Goal: Task Accomplishment & Management: Use online tool/utility

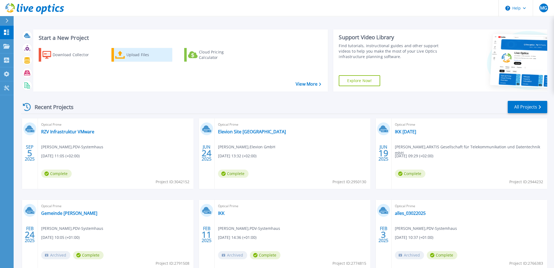
click at [130, 55] on div "Upload Files" at bounding box center [148, 54] width 44 height 11
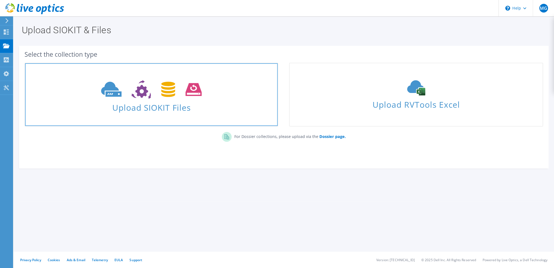
click at [187, 103] on span "Upload SIOKIT Files" at bounding box center [151, 106] width 253 height 12
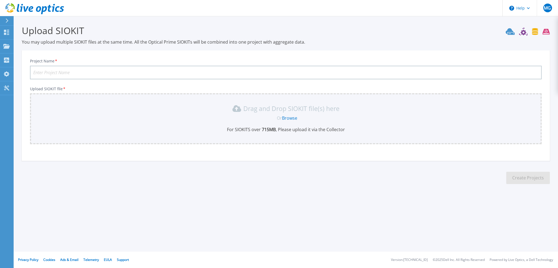
click at [287, 116] on link "Browse" at bounding box center [289, 118] width 15 height 6
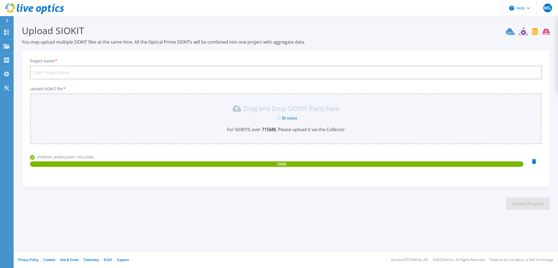
click at [129, 70] on input "Project Name *" at bounding box center [286, 73] width 512 height 14
type input "Gonvauto Infra"
click at [518, 201] on button "Create Projects" at bounding box center [528, 204] width 44 height 12
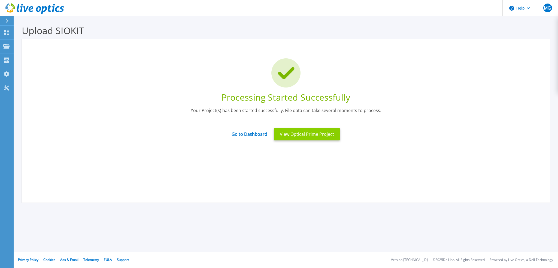
click at [317, 132] on button "View Optical Prime Project" at bounding box center [307, 134] width 66 height 12
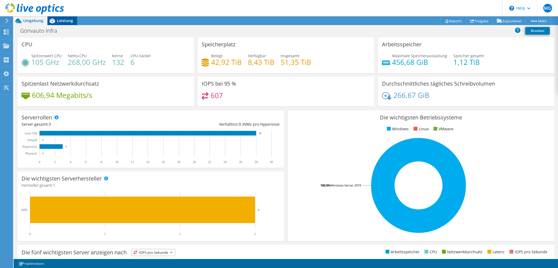
click at [63, 19] on span "Leistung" at bounding box center [65, 20] width 16 height 5
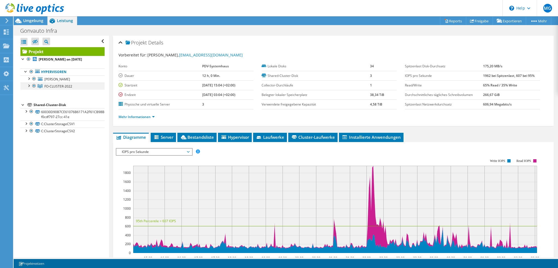
click at [29, 86] on div at bounding box center [28, 85] width 5 height 5
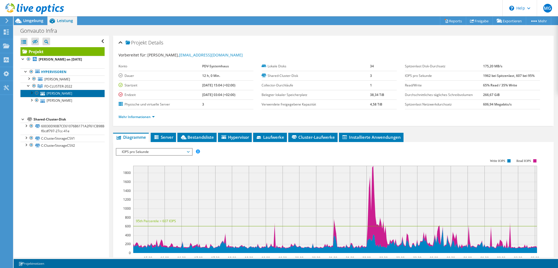
click at [59, 94] on link "GNVT-SCHILLER" at bounding box center [62, 93] width 84 height 7
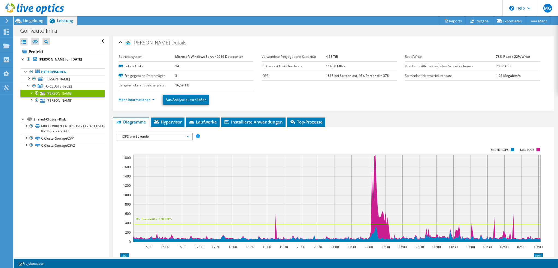
click at [172, 138] on span "IOPS pro Sekunde" at bounding box center [154, 136] width 70 height 7
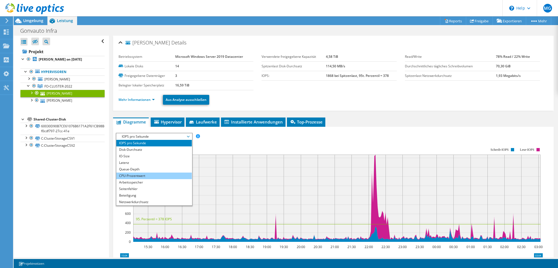
click at [163, 173] on li "CPU-Prozentwert" at bounding box center [153, 175] width 75 height 7
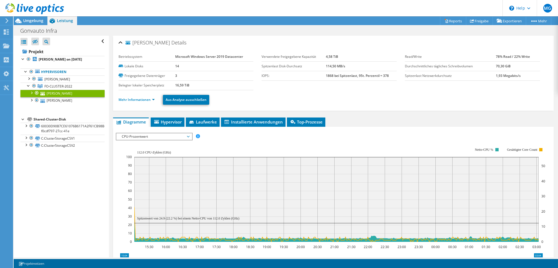
click at [174, 137] on span "CPU-Prozentwert" at bounding box center [154, 136] width 70 height 7
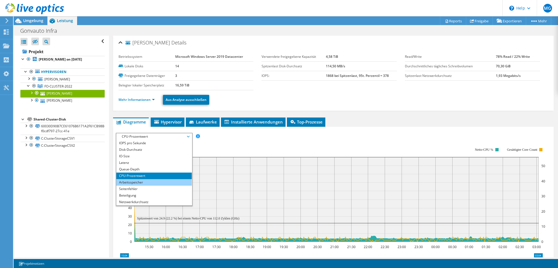
click at [153, 180] on li "Arbeitsspeicher" at bounding box center [153, 182] width 75 height 7
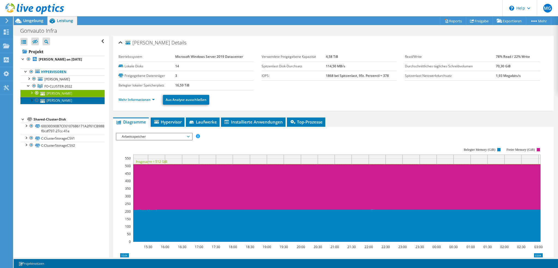
click at [69, 101] on link "GNVT-GOETHE" at bounding box center [62, 100] width 84 height 7
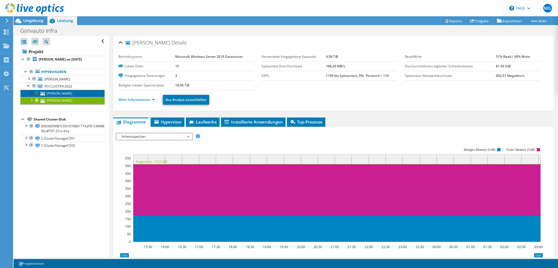
click at [53, 93] on link "GNVT-SCHILLER" at bounding box center [62, 93] width 84 height 7
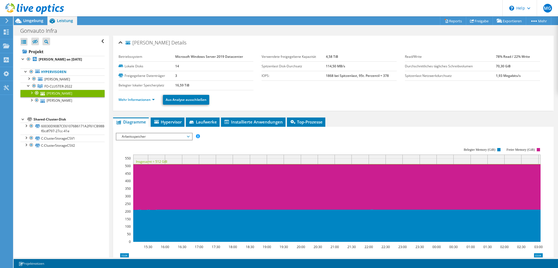
click at [141, 135] on span "Arbeitsspeicher" at bounding box center [154, 136] width 70 height 7
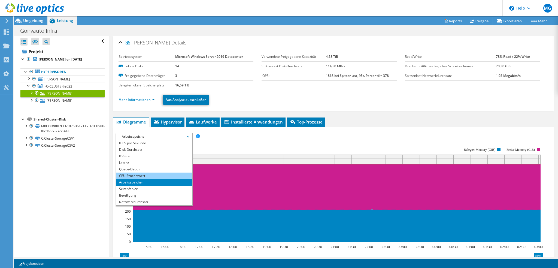
click at [141, 174] on li "CPU-Prozentwert" at bounding box center [153, 175] width 75 height 7
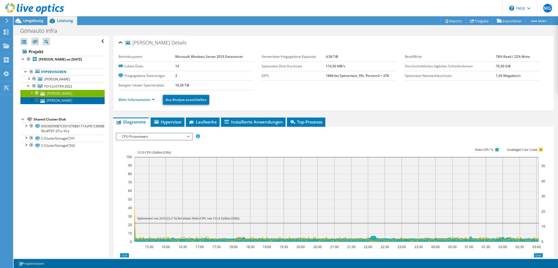
click at [65, 102] on link "GNVT-GOETHE" at bounding box center [62, 100] width 84 height 7
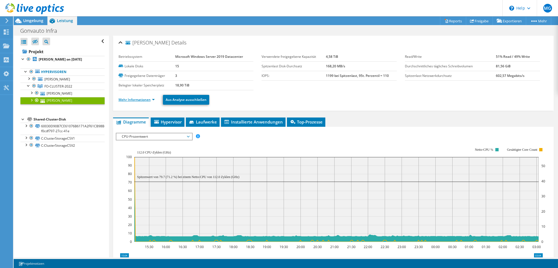
click at [140, 98] on link "Mehr Informationen" at bounding box center [137, 99] width 36 height 5
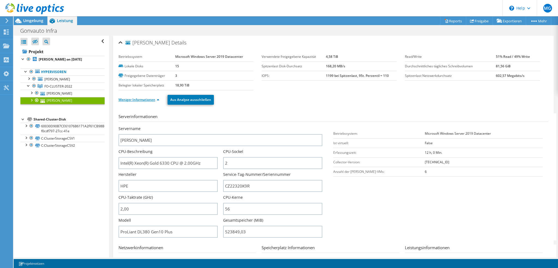
click at [135, 98] on link "Weniger Informationen" at bounding box center [139, 99] width 41 height 5
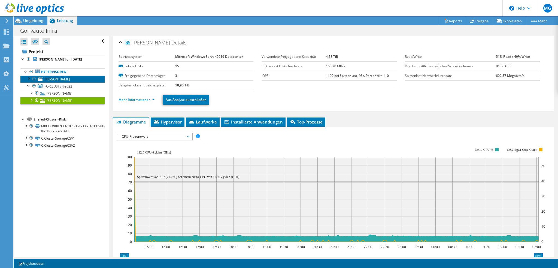
click at [56, 78] on span "GNVT-KEPLER" at bounding box center [57, 79] width 26 height 5
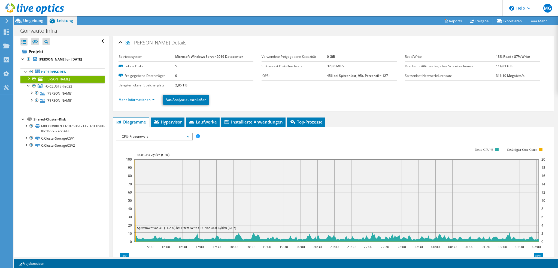
click at [156, 136] on span "CPU-Prozentwert" at bounding box center [154, 136] width 70 height 7
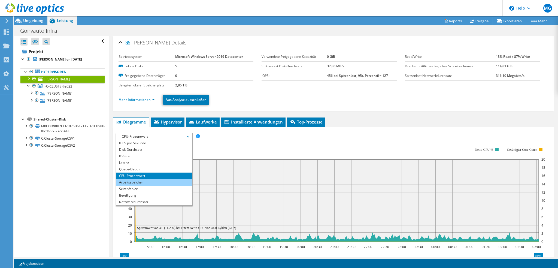
click at [142, 181] on li "Arbeitsspeicher" at bounding box center [153, 182] width 75 height 7
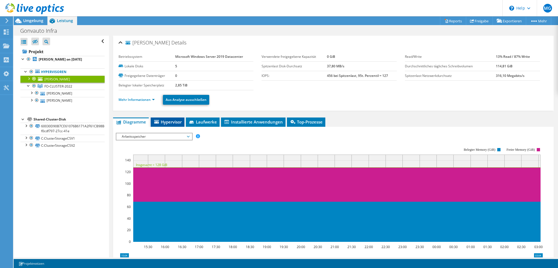
click at [168, 122] on span "Hypervisor" at bounding box center [167, 121] width 28 height 5
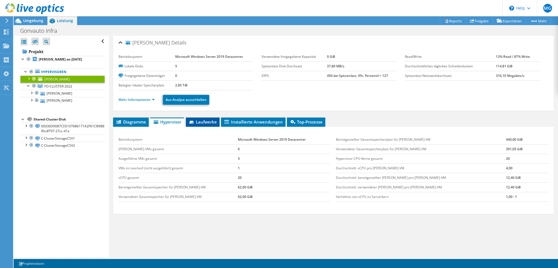
click at [206, 122] on span "Laufwerke" at bounding box center [203, 121] width 28 height 5
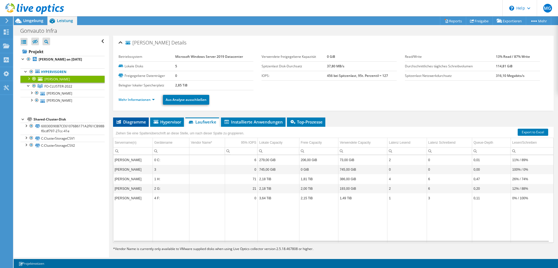
click at [137, 122] on span "Diagramme" at bounding box center [131, 121] width 30 height 5
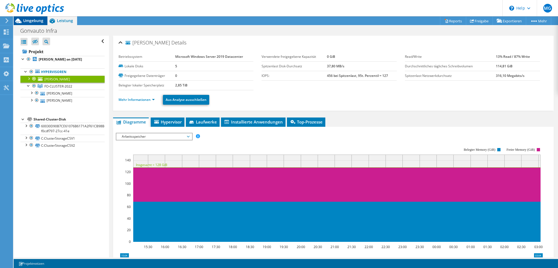
click at [35, 22] on span "Umgebung" at bounding box center [33, 20] width 20 height 5
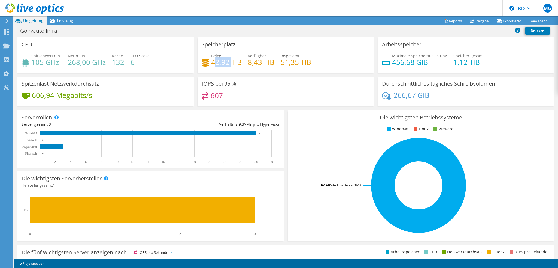
drag, startPoint x: 212, startPoint y: 62, endPoint x: 231, endPoint y: 62, distance: 19.1
click at [231, 62] on h4 "42,92 TiB" at bounding box center [226, 62] width 31 height 6
drag, startPoint x: 279, startPoint y: 62, endPoint x: 307, endPoint y: 62, distance: 28.1
click at [307, 62] on h4 "51,35 TiB" at bounding box center [296, 62] width 31 height 6
click at [243, 63] on div "Belegt 42,92 TiB Verfügbar 8,43 TiB Insgesamt 51,35 TiB" at bounding box center [286, 62] width 168 height 18
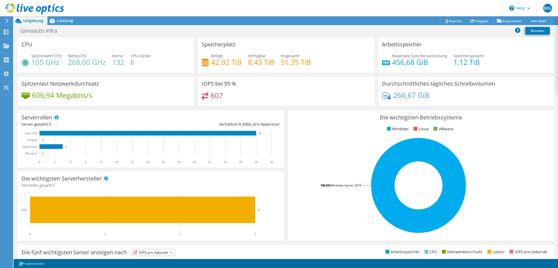
click at [218, 62] on h4 "42,92 TiB" at bounding box center [226, 62] width 31 height 6
click at [68, 17] on div "Leistung" at bounding box center [62, 20] width 30 height 9
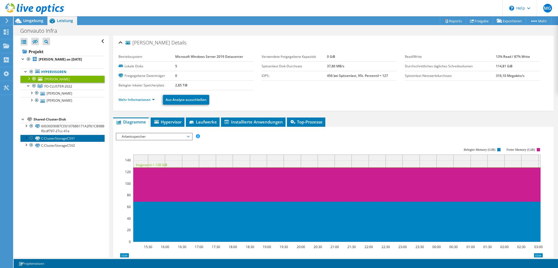
click at [52, 139] on link "C:ClusterStorageCSV1" at bounding box center [62, 138] width 84 height 7
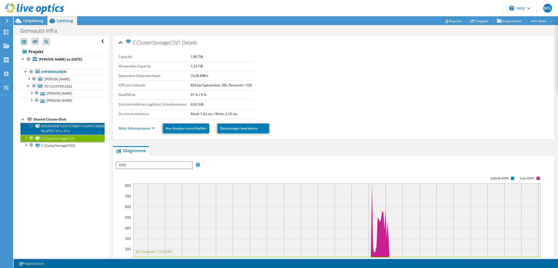
click at [60, 126] on link "60030D90B7CE61076B6171A2F61CB98B-f0cdf797-27cc-41e" at bounding box center [62, 129] width 84 height 12
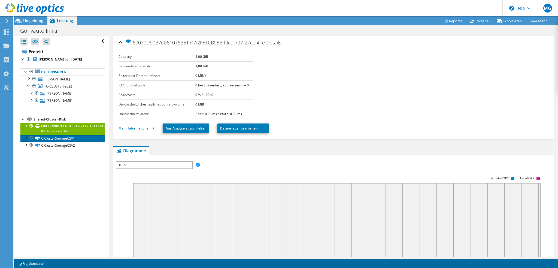
click at [59, 136] on link "C:ClusterStorageCSV1" at bounding box center [62, 138] width 84 height 7
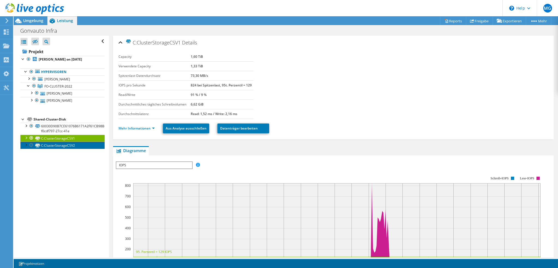
click at [60, 145] on link "C:ClusterStorageCSV2" at bounding box center [62, 145] width 84 height 7
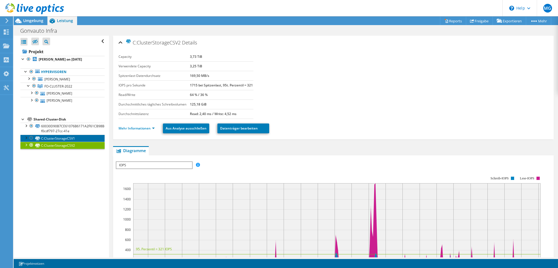
click at [61, 138] on link "C:ClusterStorageCSV1" at bounding box center [62, 138] width 84 height 7
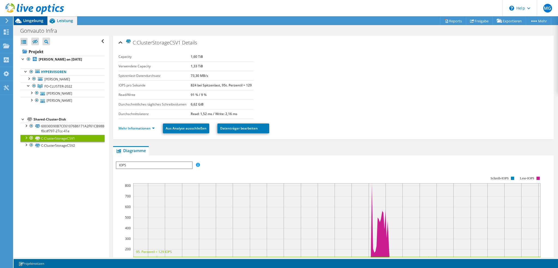
click at [35, 21] on span "Umgebung" at bounding box center [33, 20] width 20 height 5
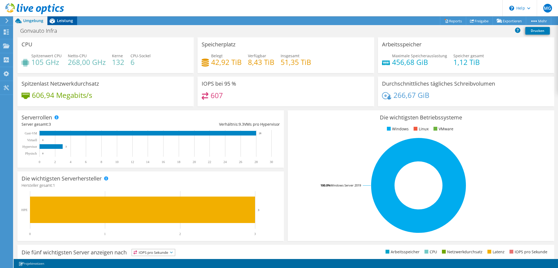
click at [61, 23] on span "Leistung" at bounding box center [65, 20] width 16 height 5
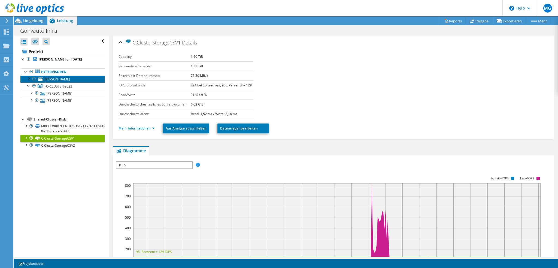
click at [61, 79] on span "GNVT-KEPLER" at bounding box center [57, 79] width 26 height 5
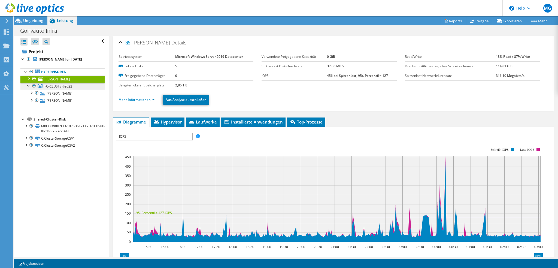
click at [62, 86] on span "FO-CLUSTER-2022" at bounding box center [58, 86] width 28 height 5
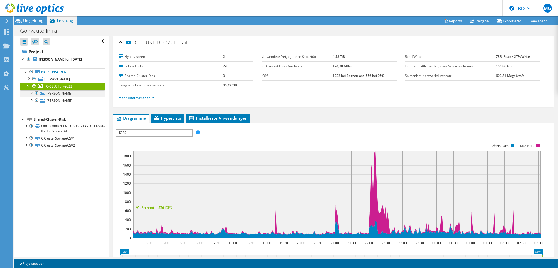
click at [31, 92] on div at bounding box center [31, 92] width 5 height 5
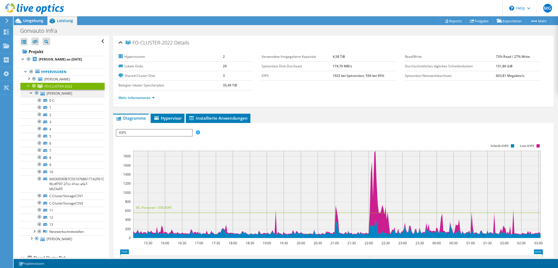
click at [31, 92] on div at bounding box center [31, 92] width 5 height 5
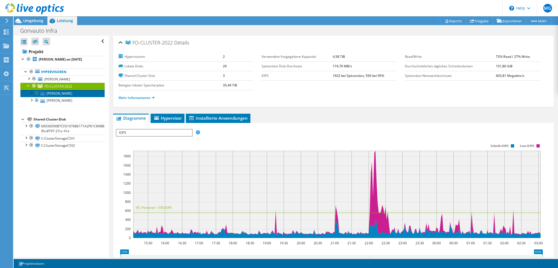
click at [58, 95] on link "GNVT-SCHILLER" at bounding box center [62, 93] width 84 height 7
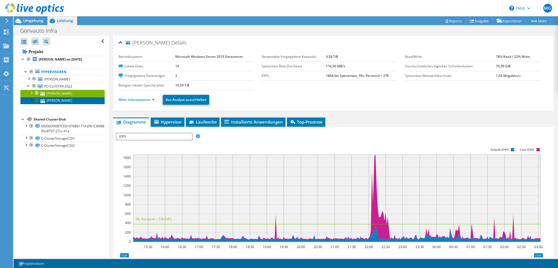
click at [69, 101] on link "GNVT-GOETHE" at bounding box center [62, 100] width 84 height 7
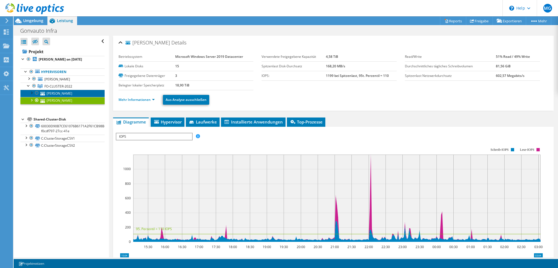
click at [69, 95] on link "GNVT-SCHILLER" at bounding box center [62, 93] width 84 height 7
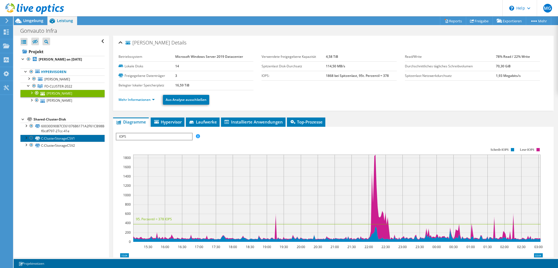
click at [59, 139] on link "C:ClusterStorageCSV1" at bounding box center [62, 138] width 84 height 7
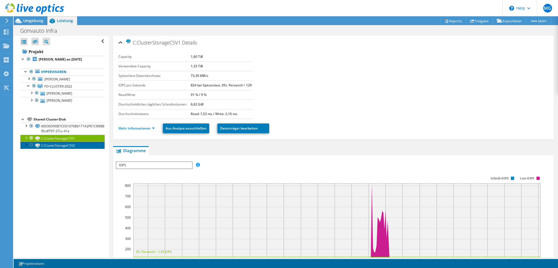
click at [61, 144] on link "C:ClusterStorageCSV2" at bounding box center [62, 145] width 84 height 7
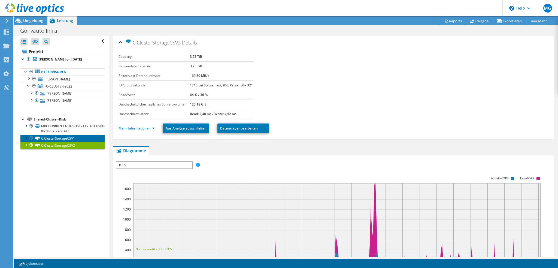
click at [60, 138] on link "C:ClusterStorageCSV1" at bounding box center [62, 138] width 84 height 7
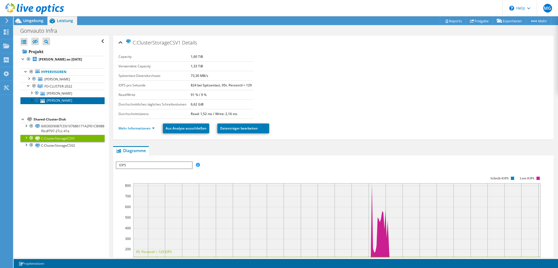
click at [62, 100] on link "GNVT-GOETHE" at bounding box center [62, 100] width 84 height 7
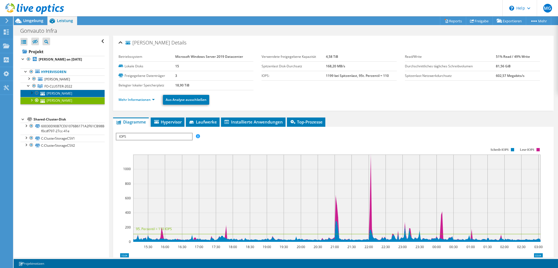
click at [62, 92] on link "GNVT-SCHILLER" at bounding box center [62, 93] width 84 height 7
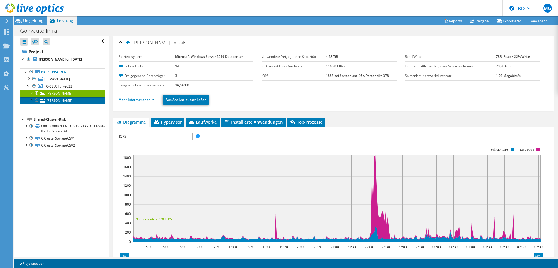
click at [61, 101] on link "GNVT-GOETHE" at bounding box center [62, 100] width 84 height 7
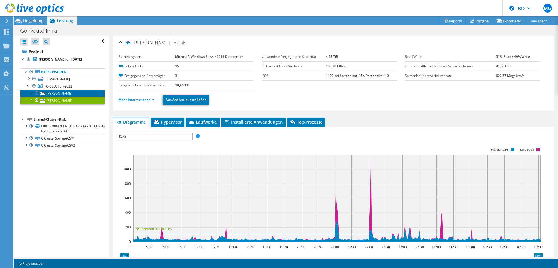
click at [61, 93] on link "GNVT-SCHILLER" at bounding box center [62, 93] width 84 height 7
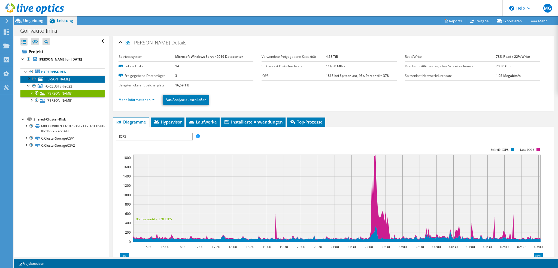
click at [58, 78] on span "GNVT-KEPLER" at bounding box center [57, 79] width 26 height 5
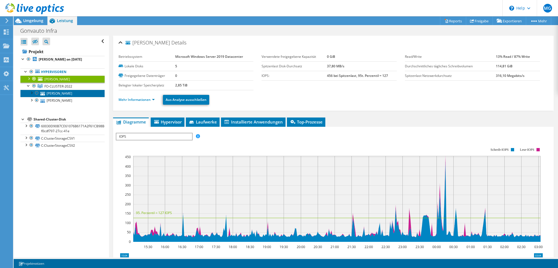
click at [61, 94] on link "GNVT-SCHILLER" at bounding box center [62, 93] width 84 height 7
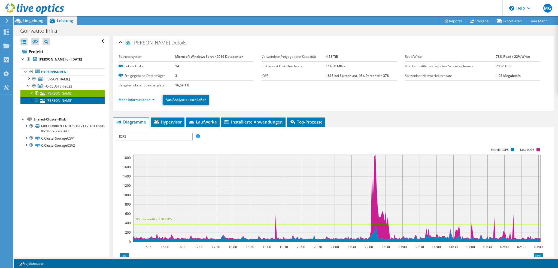
click at [62, 100] on link "GNVT-GOETHE" at bounding box center [62, 100] width 84 height 7
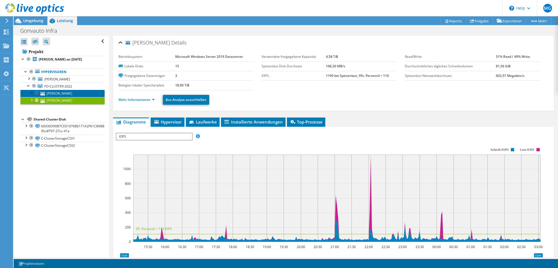
click at [62, 93] on link "GNVT-SCHILLER" at bounding box center [62, 93] width 84 height 7
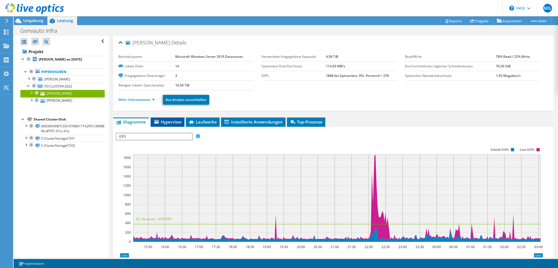
click at [170, 122] on span "Hypervisor" at bounding box center [167, 121] width 28 height 5
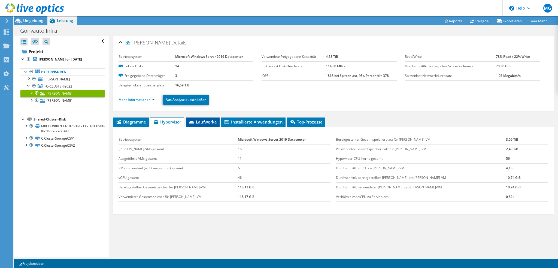
click at [203, 124] on li "Laufwerke" at bounding box center [203, 121] width 34 height 9
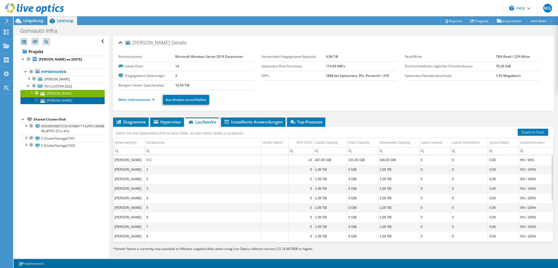
click at [71, 98] on link "GNVT-GOETHE" at bounding box center [62, 100] width 84 height 7
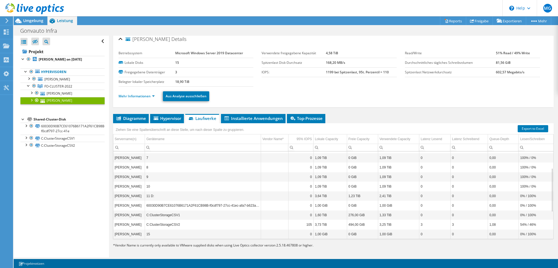
scroll to position [5, 0]
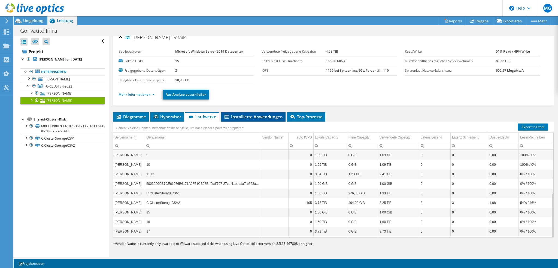
click at [255, 114] on span "Installierte Anwendungen" at bounding box center [253, 116] width 59 height 5
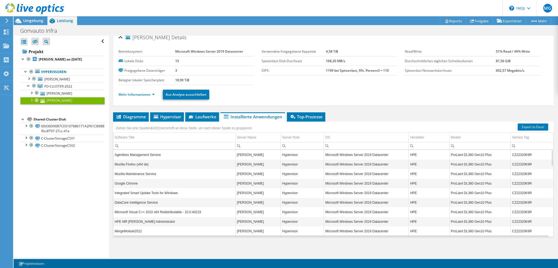
click at [195, 199] on td "DataCore Intelligence Service" at bounding box center [174, 203] width 122 height 10
click at [304, 116] on span "Top-Prozesse" at bounding box center [306, 116] width 33 height 5
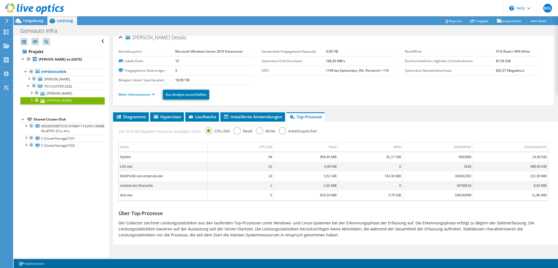
click at [279, 131] on label "Arbeitsspeicher" at bounding box center [298, 130] width 38 height 7
click at [0, 0] on input "Arbeitsspeicher" at bounding box center [0, 0] width 0 height 0
click at [257, 129] on label "Write" at bounding box center [265, 130] width 19 height 7
click at [0, 0] on input "Write" at bounding box center [0, 0] width 0 height 0
click at [206, 129] on label "CPU-Zeit" at bounding box center [217, 130] width 25 height 7
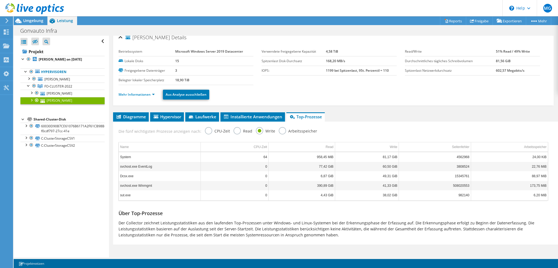
click at [0, 0] on input "CPU-Zeit" at bounding box center [0, 0] width 0 height 0
click at [131, 119] on li "Diagramme" at bounding box center [131, 116] width 36 height 9
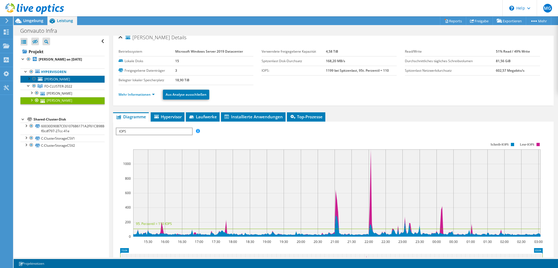
click at [56, 80] on span "GNVT-KEPLER" at bounding box center [57, 79] width 26 height 5
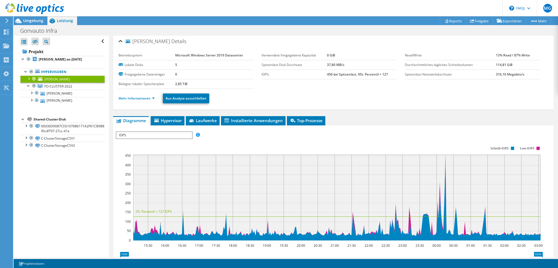
scroll to position [0, 0]
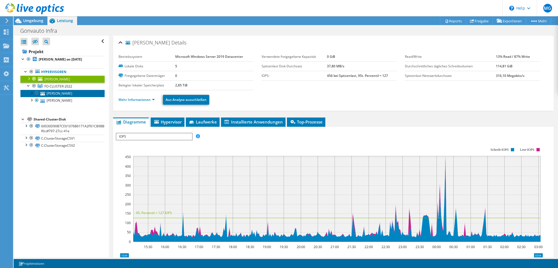
click at [64, 95] on link "GNVT-SCHILLER" at bounding box center [62, 93] width 84 height 7
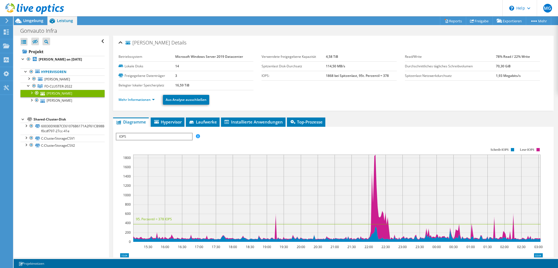
click at [168, 136] on span "IOPS" at bounding box center [153, 136] width 75 height 7
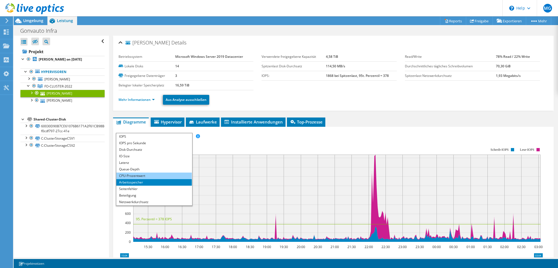
click at [155, 175] on li "CPU-Prozentwert" at bounding box center [153, 175] width 75 height 7
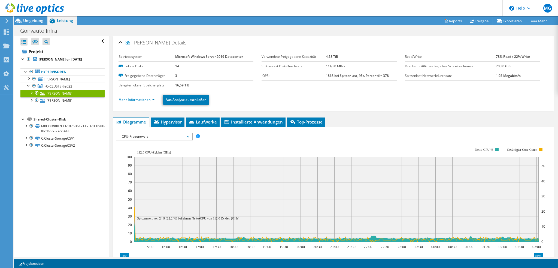
click at [182, 136] on span "CPU-Prozentwert" at bounding box center [154, 136] width 70 height 7
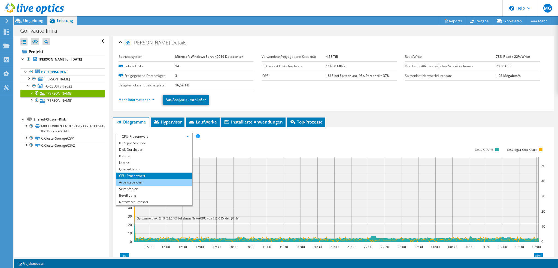
click at [147, 181] on li "Arbeitsspeicher" at bounding box center [153, 182] width 75 height 7
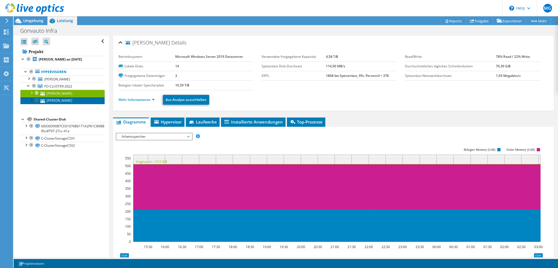
click at [57, 101] on link "GNVT-GOETHE" at bounding box center [62, 100] width 84 height 7
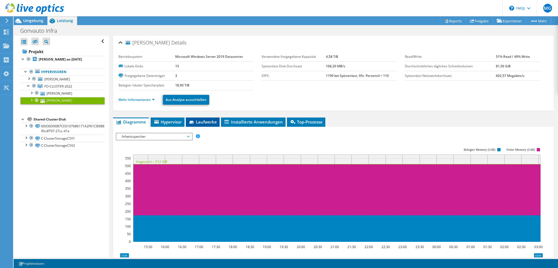
click at [211, 121] on span "Laufwerke" at bounding box center [203, 121] width 28 height 5
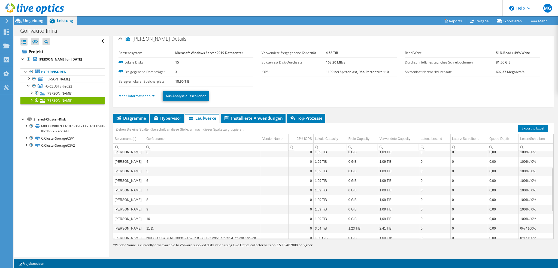
scroll to position [5, 0]
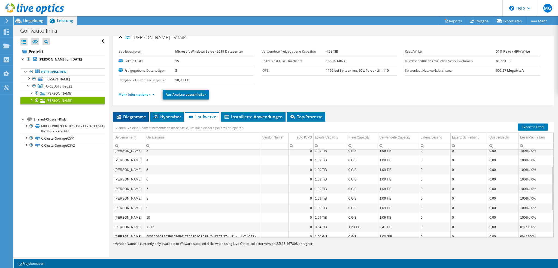
click at [133, 115] on span "Diagramme" at bounding box center [131, 116] width 30 height 5
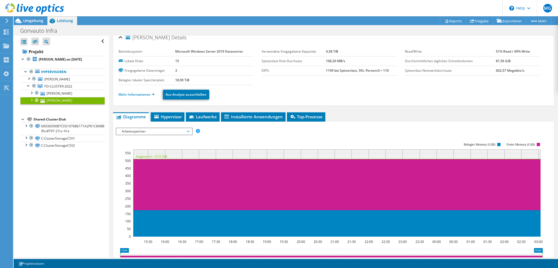
click at [182, 131] on span "Arbeitsspeicher" at bounding box center [154, 131] width 70 height 7
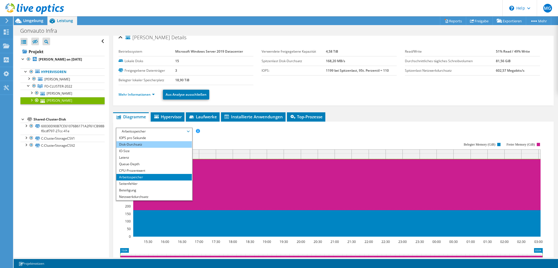
click at [158, 143] on li "Disk-Durchsatz" at bounding box center [153, 144] width 75 height 7
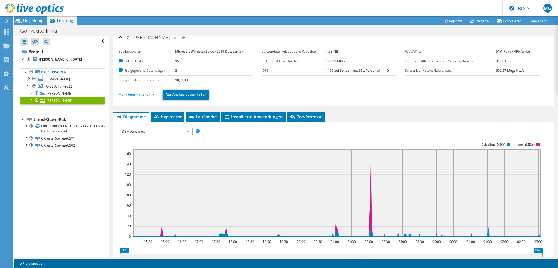
click at [181, 129] on span "Disk-Durchsatz" at bounding box center [154, 131] width 70 height 7
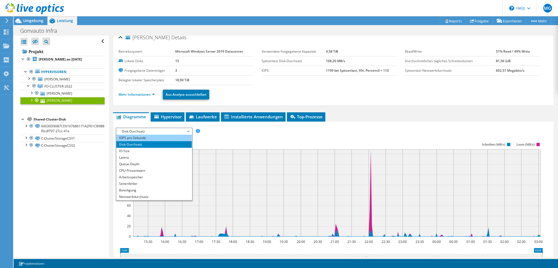
click at [169, 136] on li "IOPS pro Sekunde" at bounding box center [153, 138] width 75 height 7
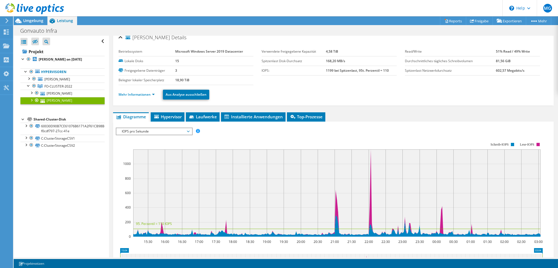
click at [161, 131] on span "IOPS pro Sekunde" at bounding box center [154, 131] width 70 height 7
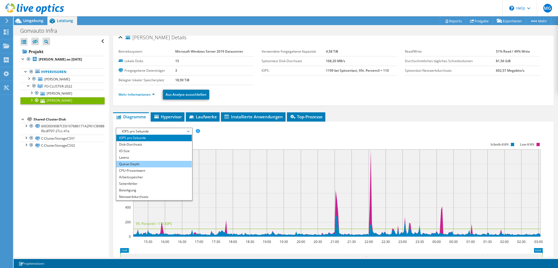
click at [148, 162] on li "Queue-Depth" at bounding box center [153, 164] width 75 height 7
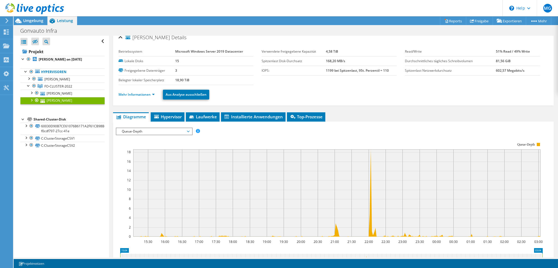
click at [162, 132] on span "Queue-Depth" at bounding box center [154, 131] width 70 height 7
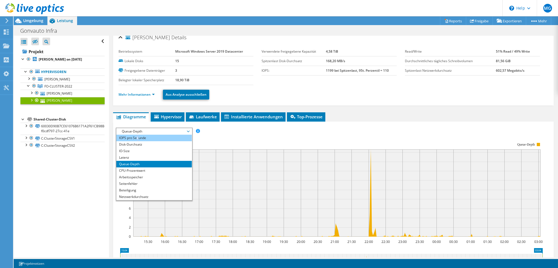
click at [138, 138] on li "IOPS pro Sekunde" at bounding box center [153, 138] width 75 height 7
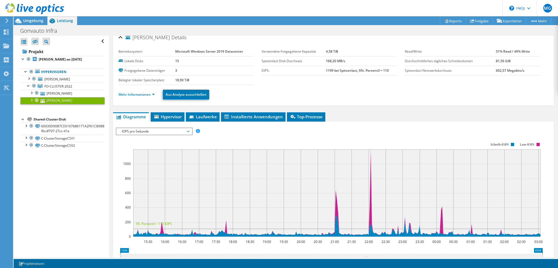
click at [176, 132] on span "IOPS pro Sekunde" at bounding box center [154, 131] width 70 height 7
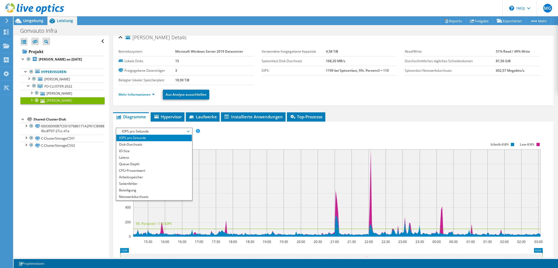
click at [226, 132] on div "IOPS pro Sekunde Disk-Durchsatz IO-Size Latenz Queue-Depth CPU-Prozentwert Arbe…" at bounding box center [333, 130] width 435 height 7
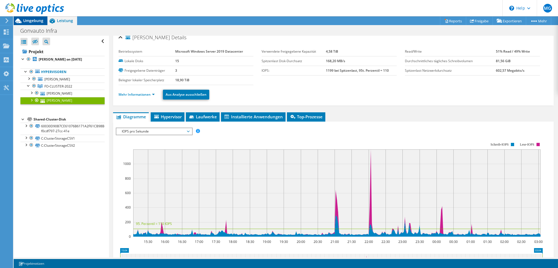
click at [37, 19] on span "Umgebung" at bounding box center [33, 20] width 20 height 5
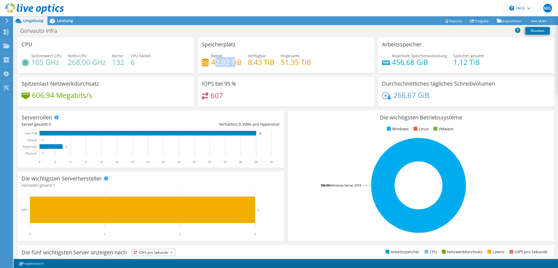
drag, startPoint x: 212, startPoint y: 61, endPoint x: 232, endPoint y: 64, distance: 20.1
click at [232, 64] on h4 "42,92 TiB" at bounding box center [226, 62] width 31 height 6
click at [69, 20] on span "Leistung" at bounding box center [65, 20] width 16 height 5
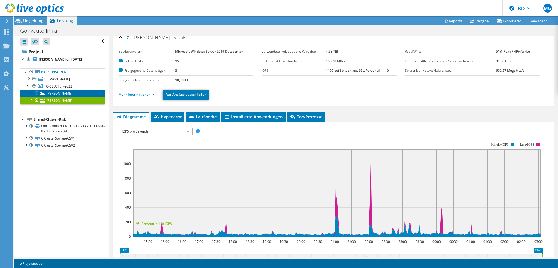
click at [60, 92] on link "GNVT-SCHILLER" at bounding box center [62, 93] width 84 height 7
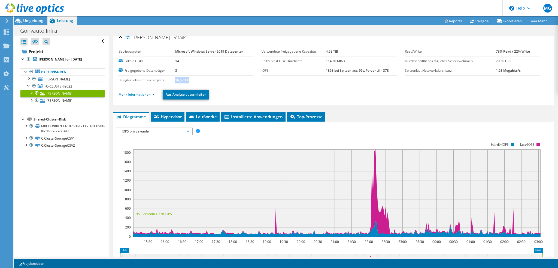
drag, startPoint x: 174, startPoint y: 79, endPoint x: 188, endPoint y: 79, distance: 13.6
click at [188, 79] on b "16,59 TiB" at bounding box center [182, 80] width 14 height 5
click at [67, 99] on link "GNVT-GOETHE" at bounding box center [62, 100] width 84 height 7
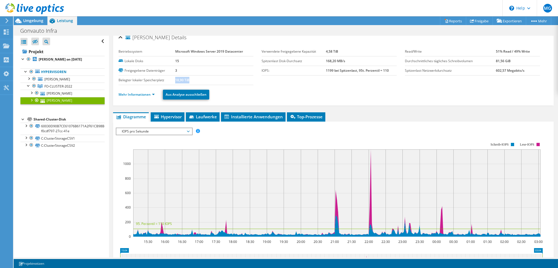
drag, startPoint x: 174, startPoint y: 79, endPoint x: 190, endPoint y: 78, distance: 15.6
click at [190, 78] on td "18,90 TiB" at bounding box center [214, 80] width 78 height 10
click at [66, 93] on link "GNVT-SCHILLER" at bounding box center [62, 93] width 84 height 7
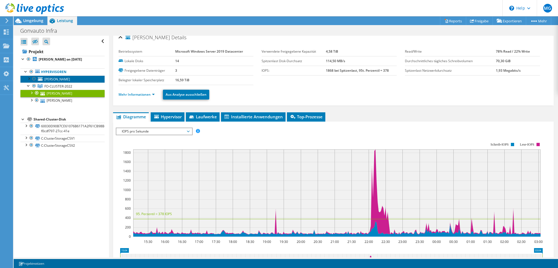
click at [58, 78] on span "GNVT-KEPLER" at bounding box center [57, 79] width 26 height 5
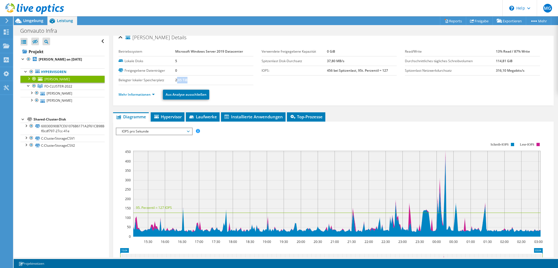
drag, startPoint x: 175, startPoint y: 78, endPoint x: 190, endPoint y: 79, distance: 14.2
click at [190, 79] on td "2,85 TiB" at bounding box center [214, 80] width 78 height 10
click at [173, 78] on label "Belegter lokaler Speicherplatz" at bounding box center [147, 79] width 57 height 5
drag, startPoint x: 173, startPoint y: 80, endPoint x: 186, endPoint y: 79, distance: 13.1
click at [186, 79] on tr "Belegter lokaler Speicherplatz 2,85 TiB" at bounding box center [186, 80] width 135 height 10
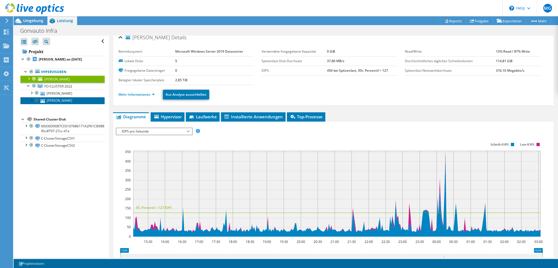
click at [64, 102] on link "GNVT-GOETHE" at bounding box center [62, 100] width 84 height 7
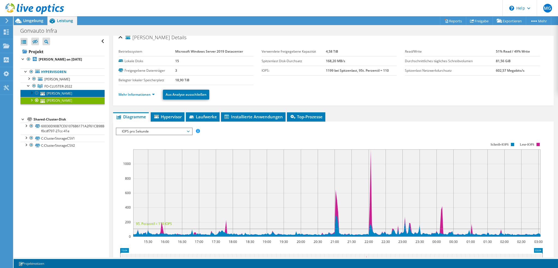
click at [63, 93] on link "GNVT-SCHILLER" at bounding box center [62, 93] width 84 height 7
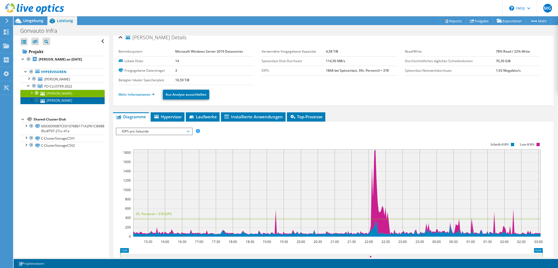
click at [65, 101] on link "GNVT-GOETHE" at bounding box center [62, 100] width 84 height 7
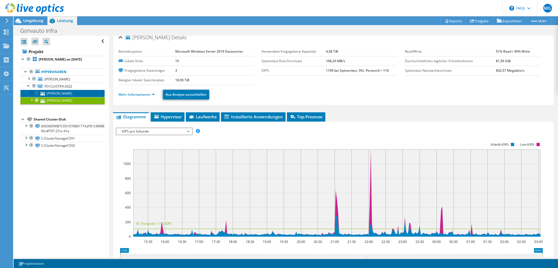
click at [65, 93] on link "GNVT-SCHILLER" at bounding box center [62, 93] width 84 height 7
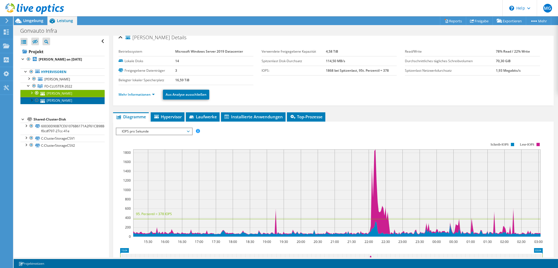
click at [64, 101] on link "GNVT-GOETHE" at bounding box center [62, 100] width 84 height 7
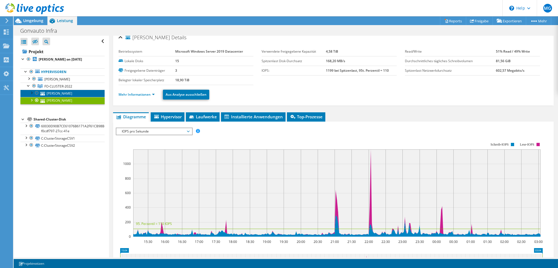
click at [63, 93] on link "GNVT-SCHILLER" at bounding box center [62, 93] width 84 height 7
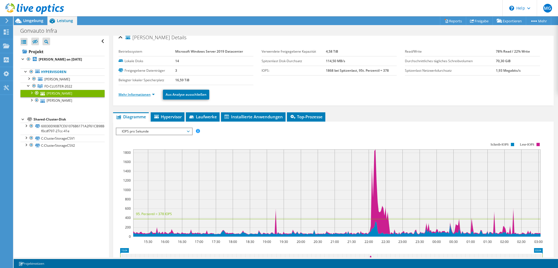
click at [141, 95] on link "Mehr Informationen" at bounding box center [137, 94] width 36 height 5
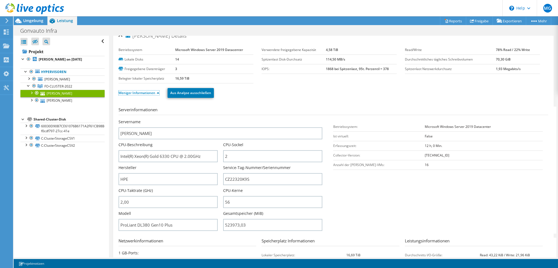
scroll to position [0, 0]
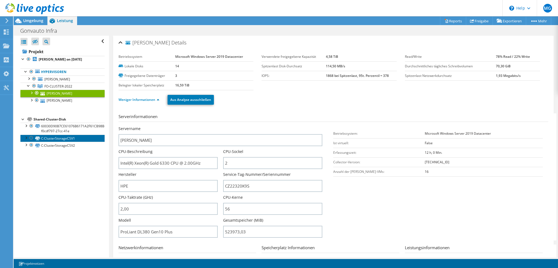
click at [62, 138] on link "C:ClusterStorageCSV1" at bounding box center [62, 138] width 84 height 7
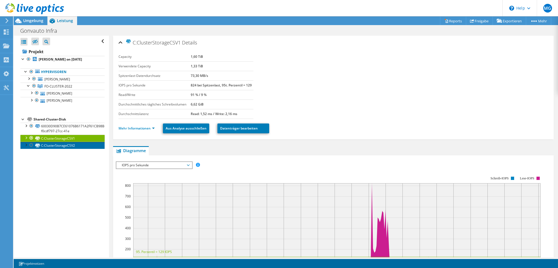
click at [60, 145] on link "C:ClusterStorageCSV2" at bounding box center [62, 145] width 84 height 7
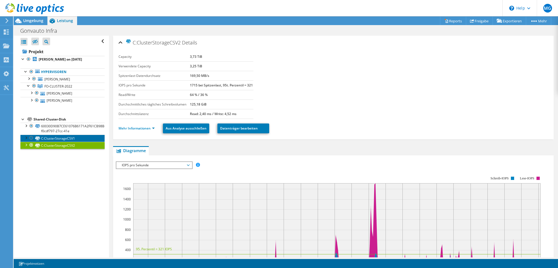
click at [64, 139] on link "C:ClusterStorageCSV1" at bounding box center [62, 138] width 84 height 7
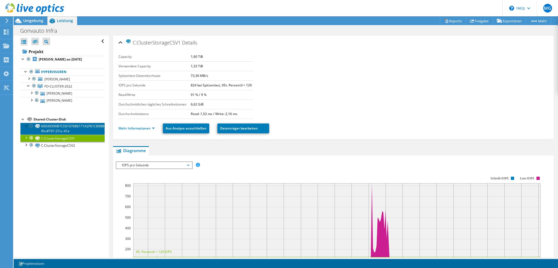
click at [63, 130] on link "60030D90B7CE61076B6171A2F61CB98B-f0cdf797-27cc-41e" at bounding box center [62, 129] width 84 height 12
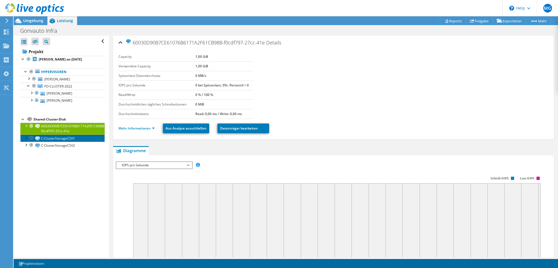
click at [63, 138] on link "C:ClusterStorageCSV1" at bounding box center [62, 138] width 84 height 7
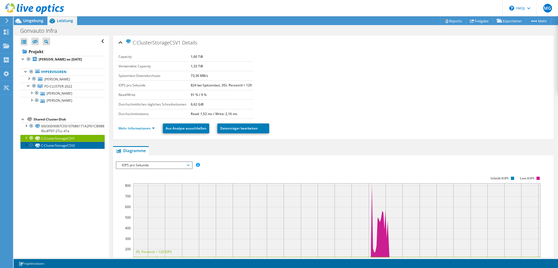
click at [63, 147] on link "C:ClusterStorageCSV2" at bounding box center [62, 145] width 84 height 7
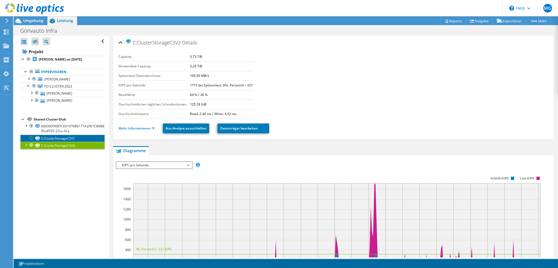
click at [62, 139] on link "C:ClusterStorageCSV1" at bounding box center [62, 138] width 84 height 7
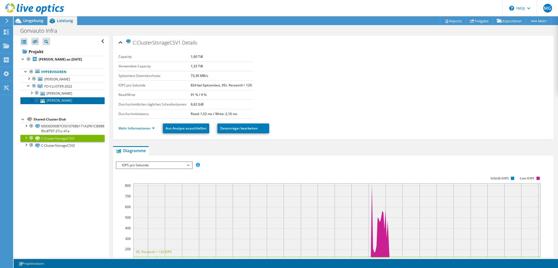
click at [66, 100] on link "GNVT-GOETHE" at bounding box center [62, 100] width 84 height 7
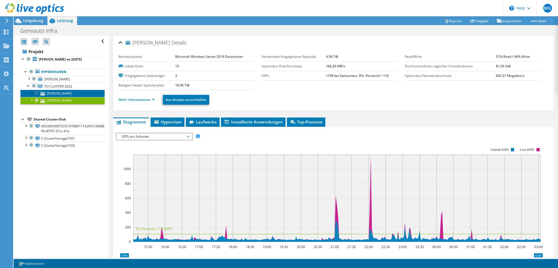
click at [64, 95] on link "GNVT-SCHILLER" at bounding box center [62, 93] width 84 height 7
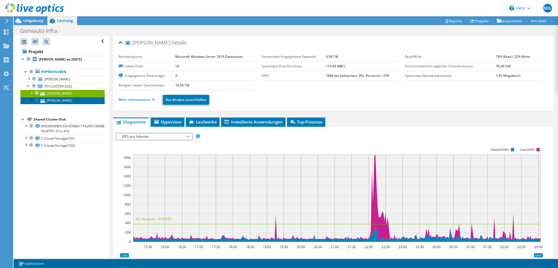
click at [68, 99] on link "GNVT-GOETHE" at bounding box center [62, 100] width 84 height 7
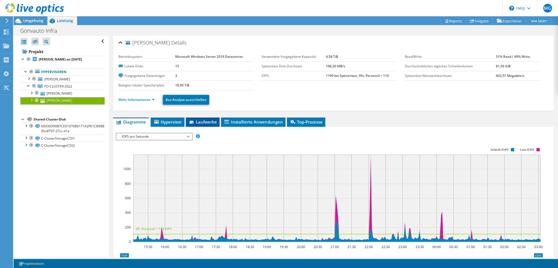
click at [206, 119] on span "Laufwerke" at bounding box center [203, 121] width 28 height 5
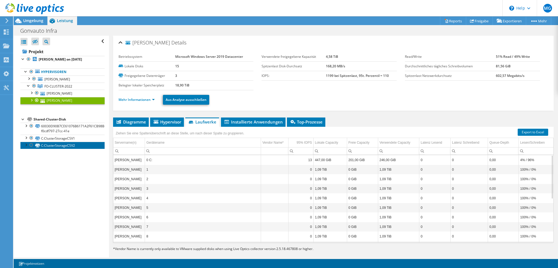
click at [68, 144] on link "C:ClusterStorageCSV2" at bounding box center [62, 145] width 84 height 7
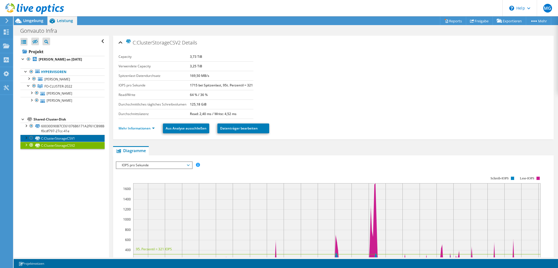
click at [66, 136] on link "C:ClusterStorageCSV1" at bounding box center [62, 138] width 84 height 7
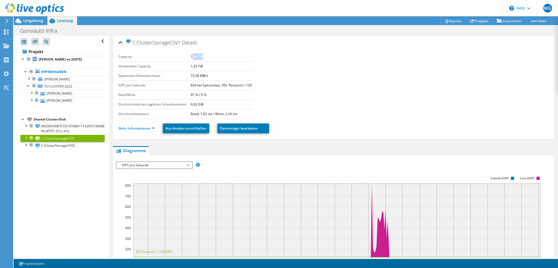
drag, startPoint x: 192, startPoint y: 55, endPoint x: 211, endPoint y: 56, distance: 19.6
click at [211, 56] on td "1,60 TiB" at bounding box center [222, 57] width 63 height 10
click at [71, 147] on link "C:ClusterStorageCSV2" at bounding box center [62, 145] width 84 height 7
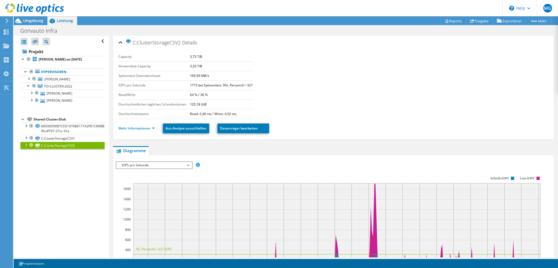
drag, startPoint x: 189, startPoint y: 56, endPoint x: 203, endPoint y: 56, distance: 14.7
click at [203, 56] on tr "Capacity 3,73 TiB" at bounding box center [186, 57] width 135 height 10
click at [65, 94] on link "GNVT-SCHILLER" at bounding box center [62, 93] width 84 height 7
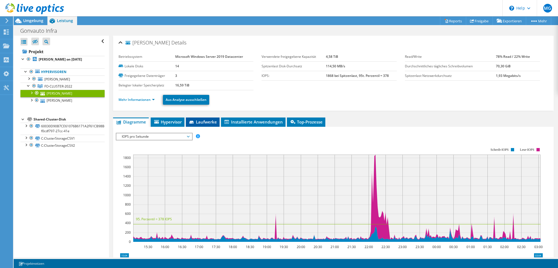
click at [207, 121] on span "Laufwerke" at bounding box center [203, 121] width 28 height 5
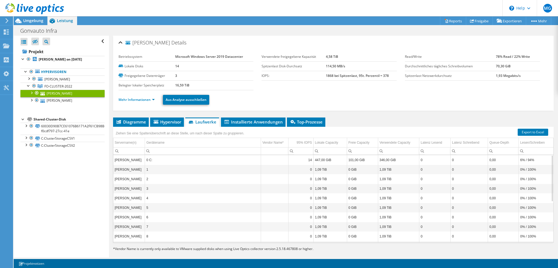
click at [34, 16] on div at bounding box center [32, 9] width 64 height 18
click at [33, 23] on span "Umgebung" at bounding box center [33, 20] width 20 height 5
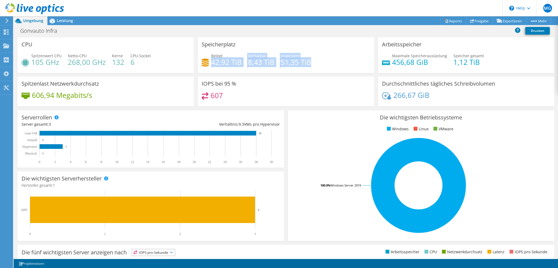
drag, startPoint x: 211, startPoint y: 62, endPoint x: 309, endPoint y: 64, distance: 98.1
click at [309, 64] on div "Belegt 42,92 TiB Verfügbar 8,43 TiB Insgesamt 51,35 TiB" at bounding box center [286, 62] width 168 height 18
click at [250, 62] on h4 "8,43 TiB" at bounding box center [261, 62] width 26 height 6
drag, startPoint x: 246, startPoint y: 61, endPoint x: 267, endPoint y: 63, distance: 20.8
click at [267, 63] on h4 "8,43 TiB" at bounding box center [261, 62] width 26 height 6
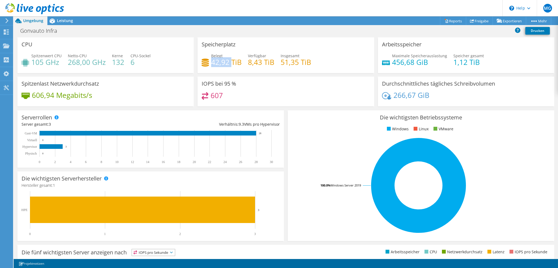
drag, startPoint x: 211, startPoint y: 63, endPoint x: 229, endPoint y: 63, distance: 18.5
click at [229, 63] on h4 "42,92 TiB" at bounding box center [226, 62] width 31 height 6
click at [68, 20] on span "Leistung" at bounding box center [65, 20] width 16 height 5
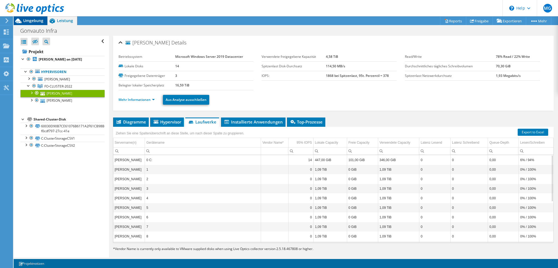
click at [34, 20] on span "Umgebung" at bounding box center [33, 20] width 20 height 5
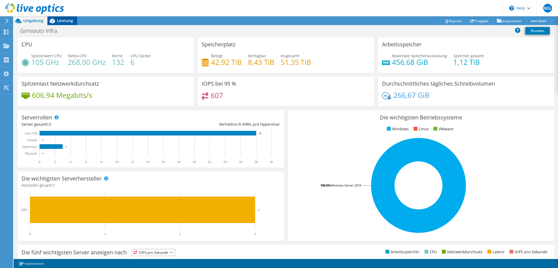
click at [62, 19] on span "Leistung" at bounding box center [65, 20] width 16 height 5
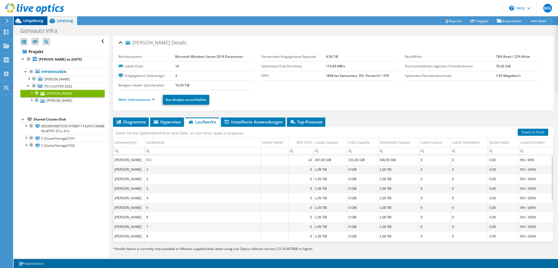
click at [32, 20] on span "Umgebung" at bounding box center [33, 20] width 20 height 5
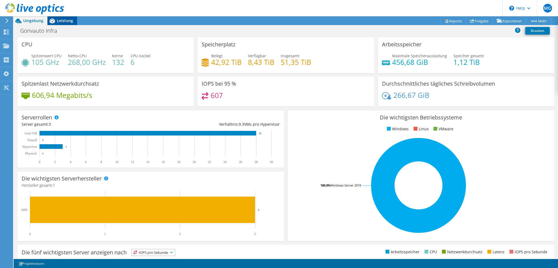
click at [68, 20] on span "Leistung" at bounding box center [65, 20] width 16 height 5
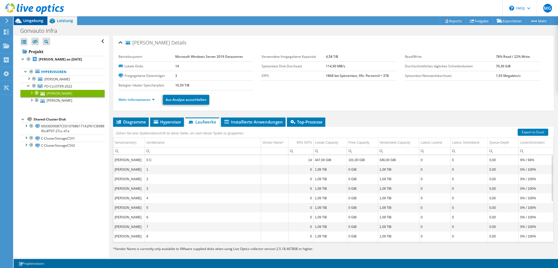
click at [36, 21] on span "Umgebung" at bounding box center [33, 20] width 20 height 5
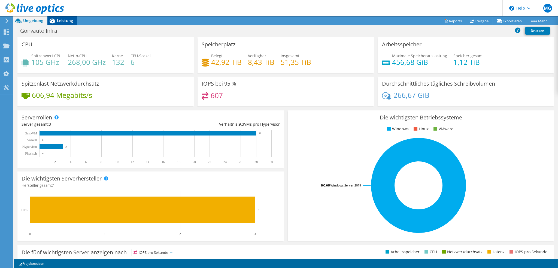
click at [58, 21] on span "Leistung" at bounding box center [65, 20] width 16 height 5
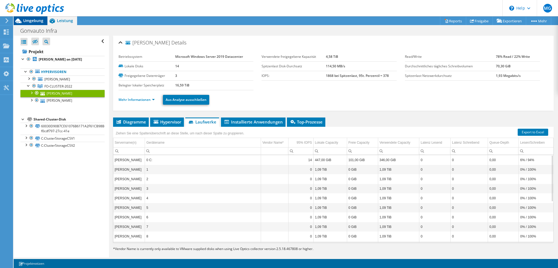
click at [30, 22] on span "Umgebung" at bounding box center [33, 20] width 20 height 5
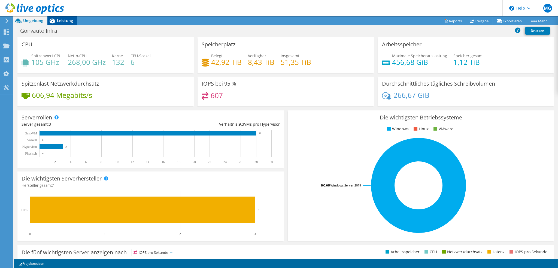
click at [66, 22] on span "Leistung" at bounding box center [65, 20] width 16 height 5
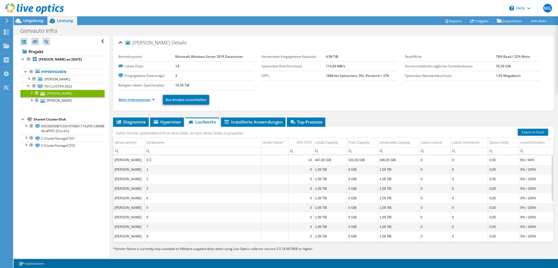
click at [138, 100] on link "Mehr Informationen" at bounding box center [137, 99] width 36 height 5
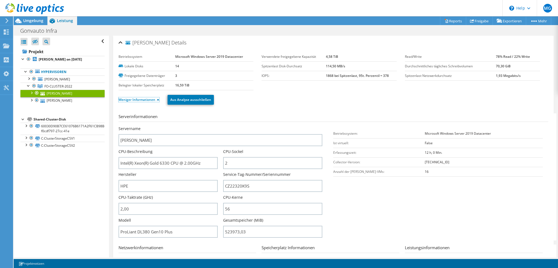
scroll to position [27, 0]
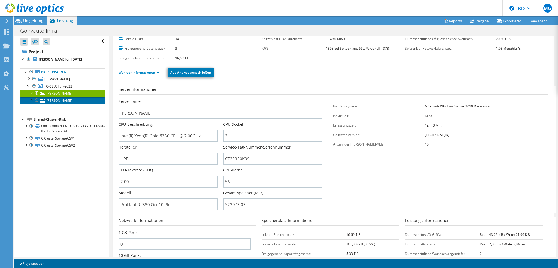
click at [68, 102] on link "GNVT-GOETHE" at bounding box center [62, 100] width 84 height 7
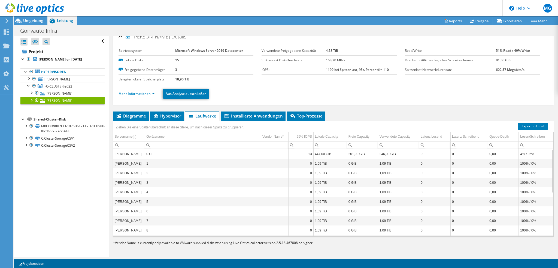
scroll to position [5, 0]
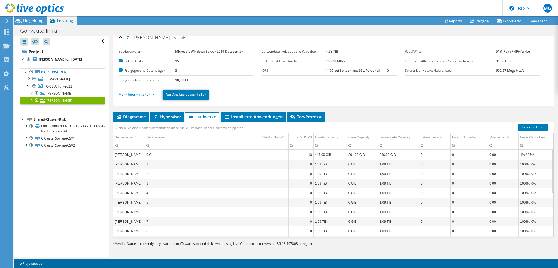
click at [139, 93] on link "Mehr Informationen" at bounding box center [137, 94] width 36 height 5
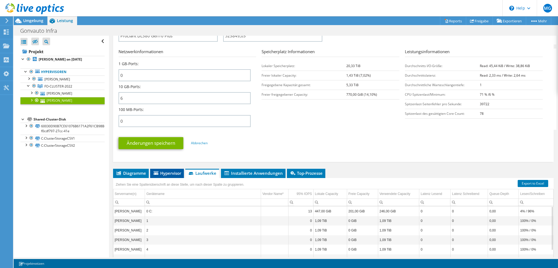
scroll to position [169, 0]
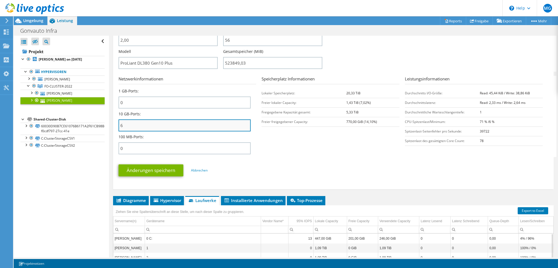
click at [131, 124] on input "6" at bounding box center [185, 125] width 132 height 12
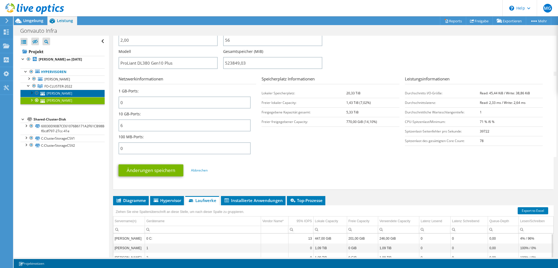
click at [72, 93] on link "GNVT-SCHILLER" at bounding box center [62, 93] width 84 height 7
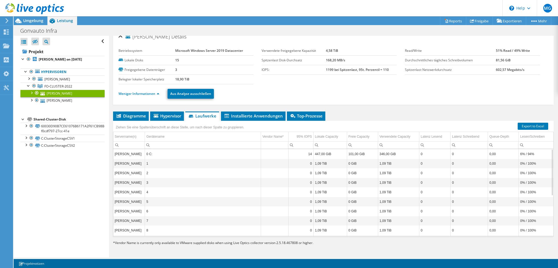
scroll to position [5, 0]
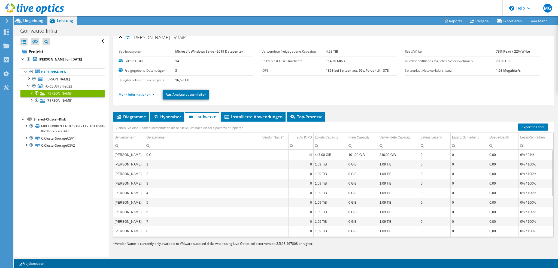
click at [138, 95] on link "Mehr Informationen" at bounding box center [137, 94] width 36 height 5
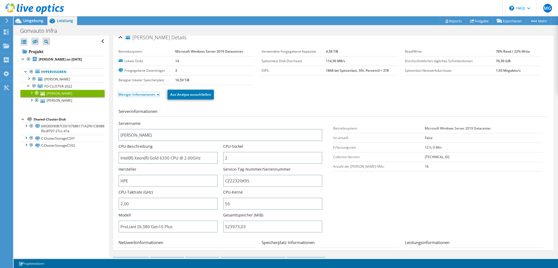
scroll to position [87, 0]
